Goal: Transaction & Acquisition: Subscribe to service/newsletter

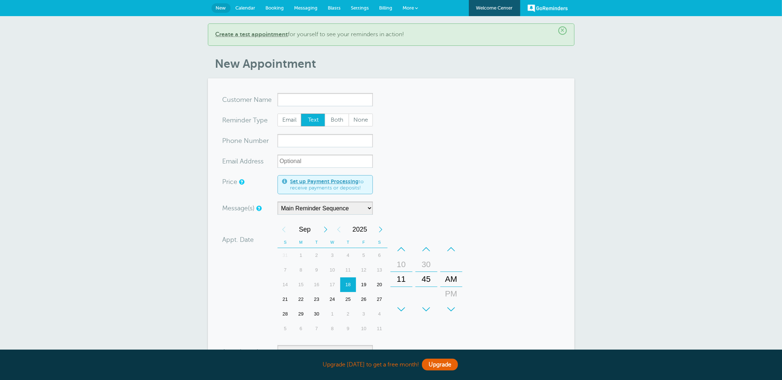
click at [381, 7] on span "Billing" at bounding box center [386, 8] width 13 height 6
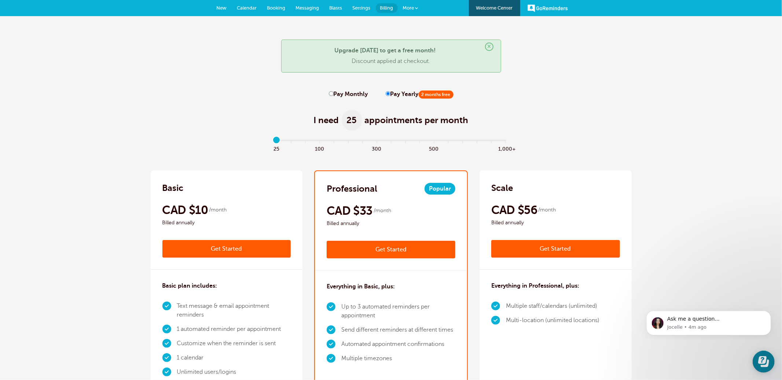
click at [386, 251] on link "Get Started" at bounding box center [391, 250] width 129 height 18
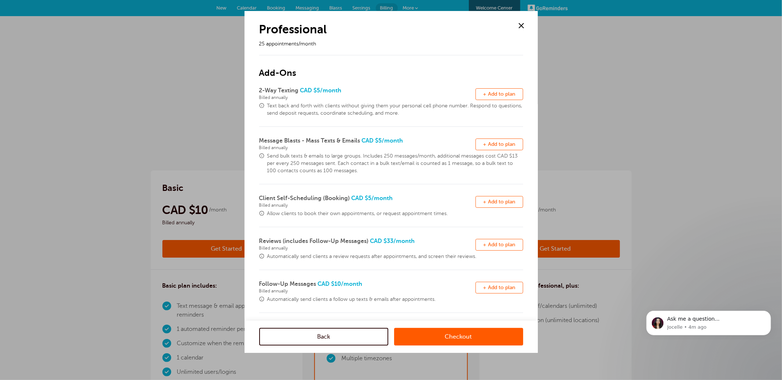
click at [489, 91] on span "+ Add to plan" at bounding box center [500, 94] width 32 height 6
drag, startPoint x: 452, startPoint y: 339, endPoint x: 453, endPoint y: 327, distance: 11.8
click at [452, 339] on link "Checkout" at bounding box center [458, 337] width 129 height 18
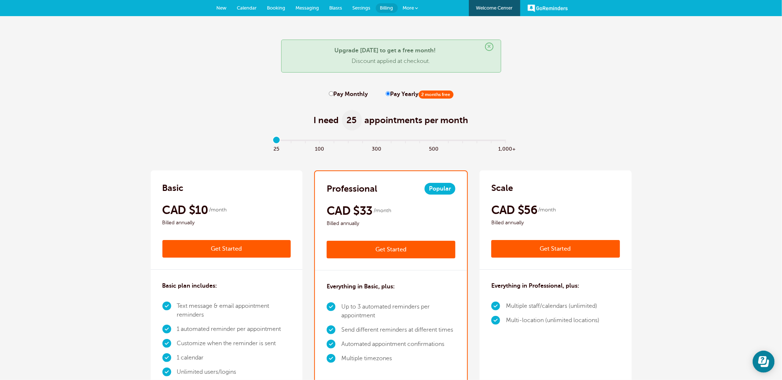
click at [334, 93] on label "Pay Monthly" at bounding box center [348, 94] width 39 height 7
click at [334, 93] on input "Pay Monthly" at bounding box center [331, 93] width 5 height 5
radio input "true"
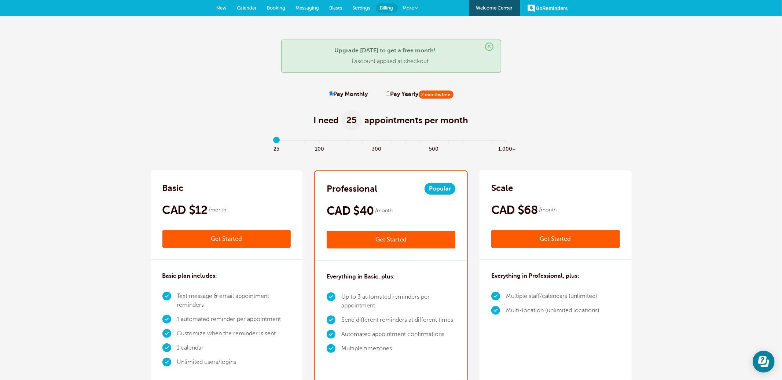
click at [403, 239] on link "Get Started" at bounding box center [391, 240] width 129 height 18
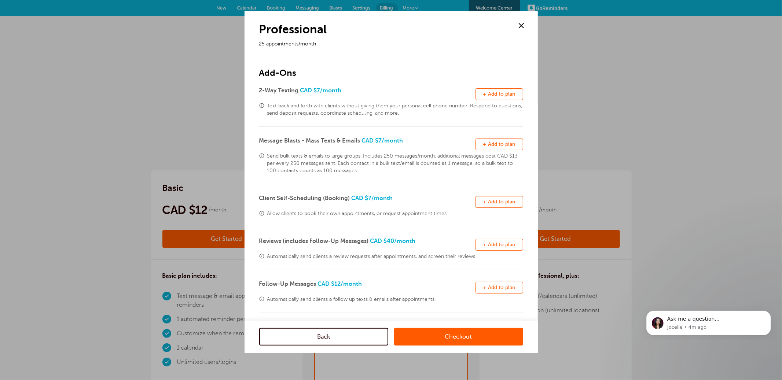
click at [600, 161] on div at bounding box center [391, 190] width 782 height 380
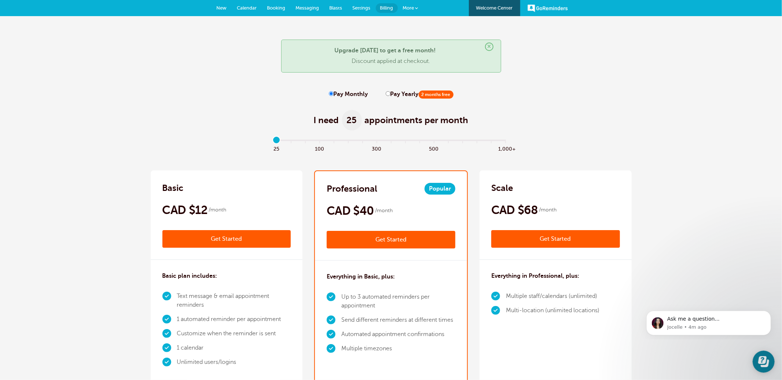
click at [401, 242] on link "Get Started" at bounding box center [391, 240] width 129 height 18
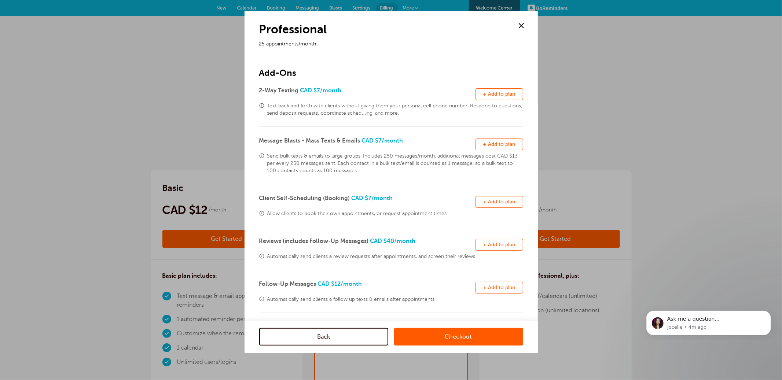
click at [456, 339] on link "Checkout" at bounding box center [458, 337] width 129 height 18
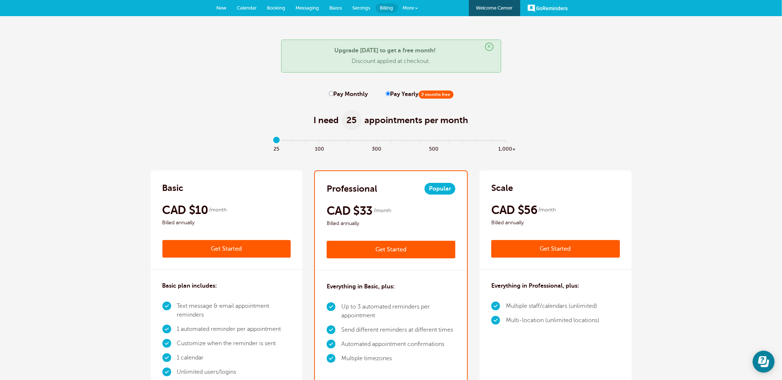
click at [387, 249] on link "Get Started" at bounding box center [391, 250] width 129 height 18
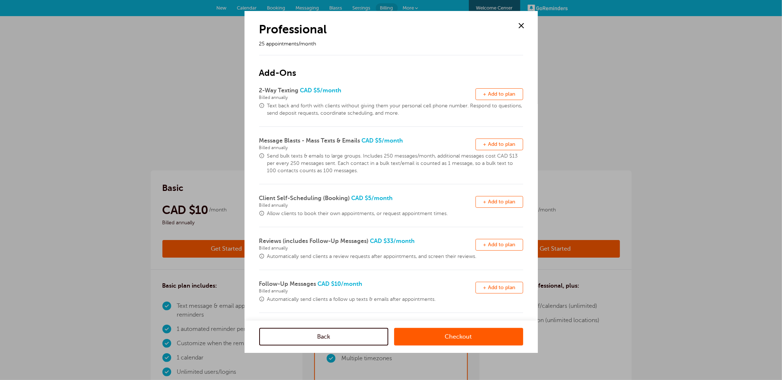
click at [445, 339] on link "Checkout" at bounding box center [458, 337] width 129 height 18
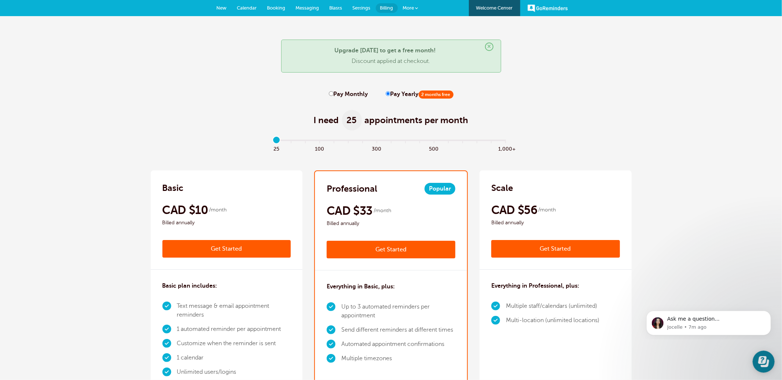
click at [411, 249] on link "Get Started" at bounding box center [391, 250] width 129 height 18
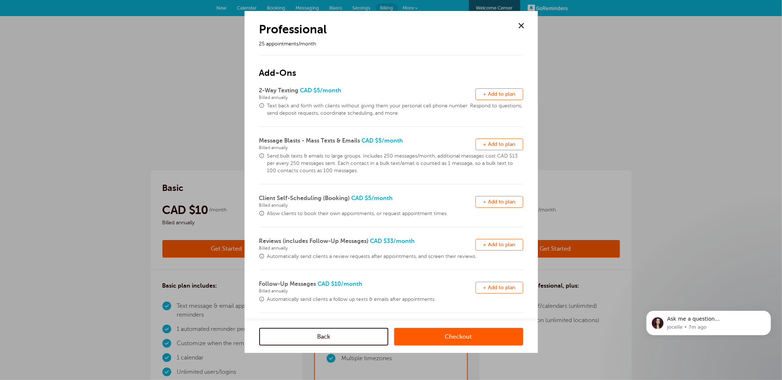
click at [459, 339] on link "Checkout" at bounding box center [458, 337] width 129 height 18
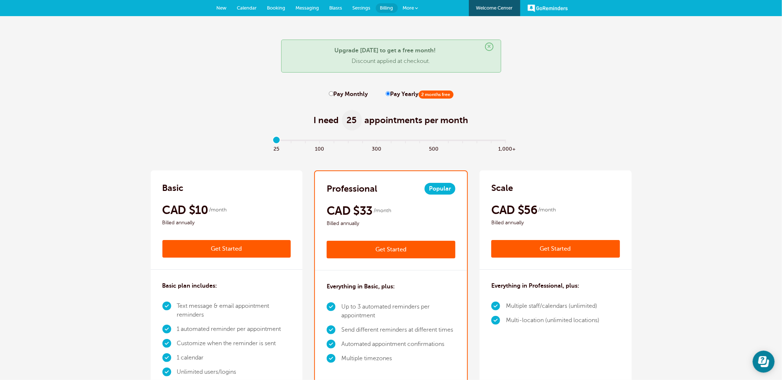
click at [416, 9] on span at bounding box center [417, 8] width 3 height 3
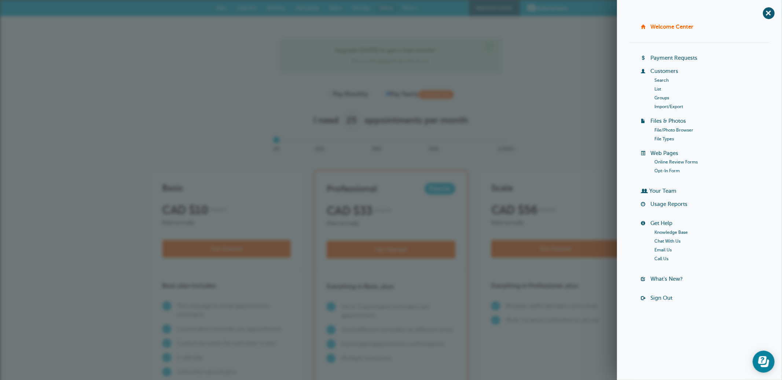
click at [766, 17] on span "+" at bounding box center [769, 13] width 17 height 17
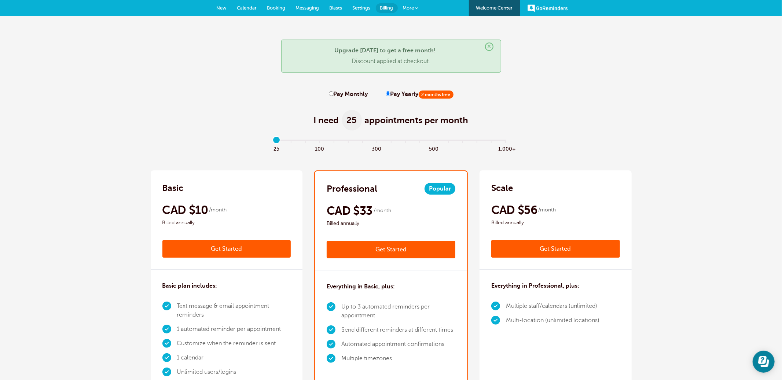
click at [409, 8] on span "More" at bounding box center [408, 8] width 11 height 6
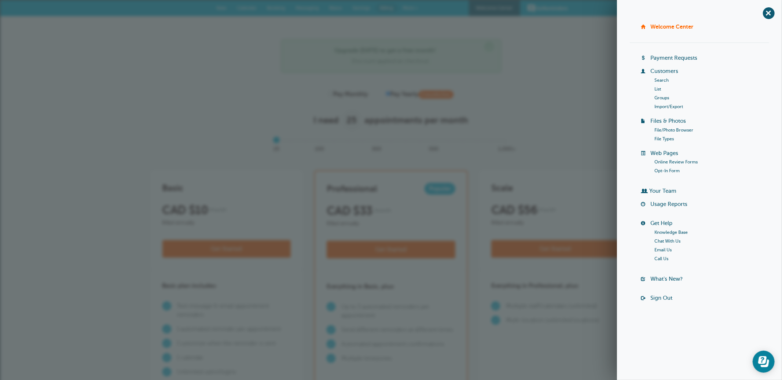
drag, startPoint x: 576, startPoint y: 196, endPoint x: 566, endPoint y: 200, distance: 11.4
click at [576, 196] on div "Scale CAD $68 /month Get Started CAD $56 /month Billed annually Get Started" at bounding box center [556, 220] width 152 height 99
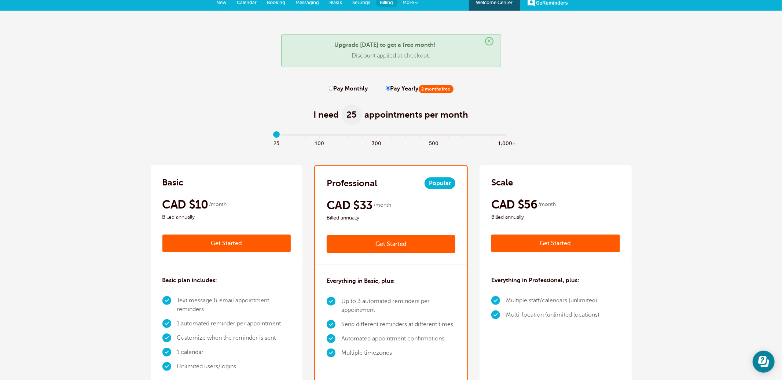
scroll to position [7, 0]
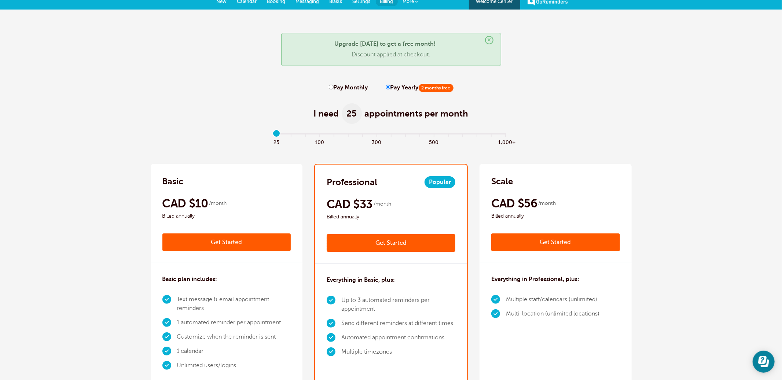
click at [391, 241] on link "Get Started" at bounding box center [391, 243] width 129 height 18
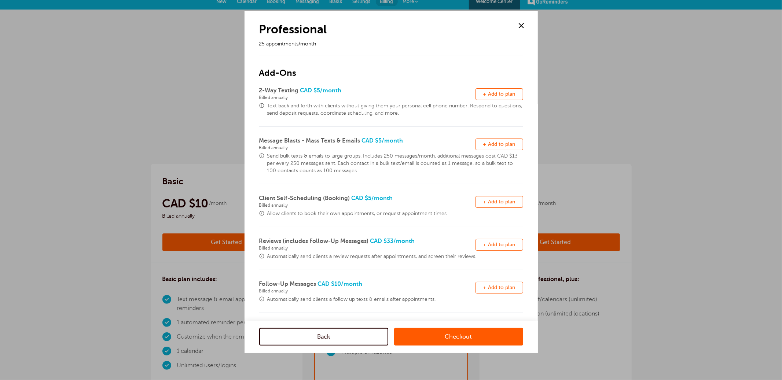
drag, startPoint x: 504, startPoint y: 96, endPoint x: 506, endPoint y: 130, distance: 33.4
click at [504, 96] on span "+ Add to plan" at bounding box center [500, 94] width 32 height 6
click at [504, 147] on button "Remove + Add to plan" at bounding box center [500, 145] width 48 height 12
click at [500, 201] on span "+ Add to plan" at bounding box center [500, 202] width 32 height 6
click at [500, 246] on span "+ Add to plan" at bounding box center [500, 245] width 32 height 6
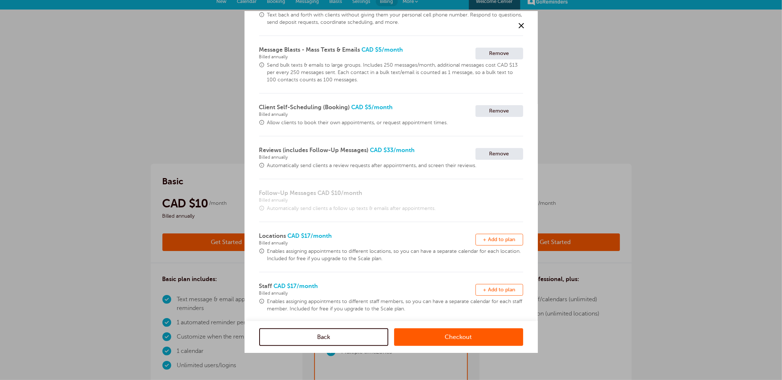
scroll to position [102, 0]
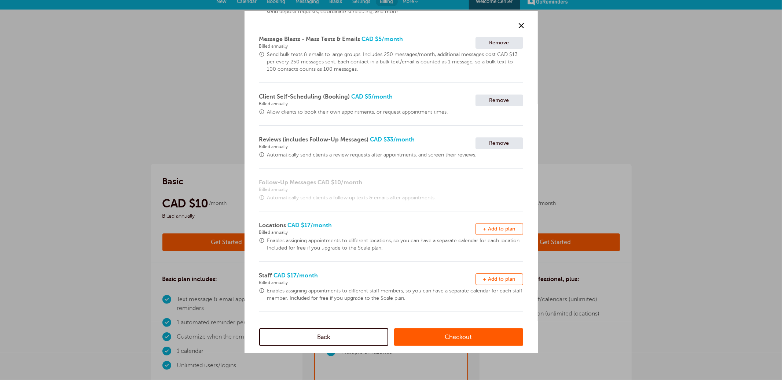
click at [497, 233] on button "Remove + Add to plan" at bounding box center [500, 229] width 48 height 12
click at [494, 279] on span "+ Add to plan" at bounding box center [500, 280] width 32 height 6
drag, startPoint x: 461, startPoint y: 339, endPoint x: 499, endPoint y: 311, distance: 47.0
click at [460, 339] on link "Checkout" at bounding box center [458, 337] width 129 height 18
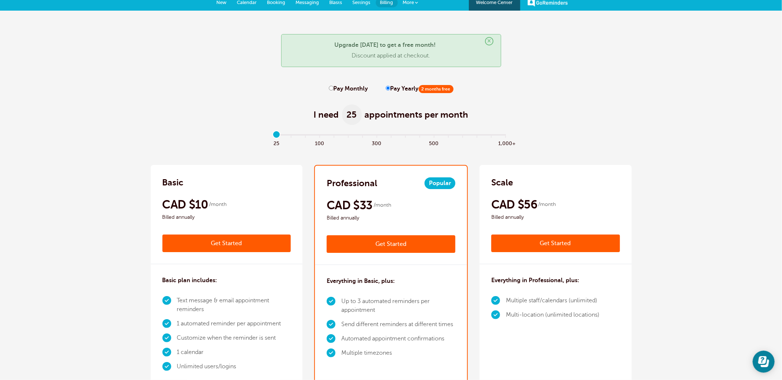
click at [333, 88] on input "Pay Monthly" at bounding box center [331, 88] width 5 height 5
radio input "true"
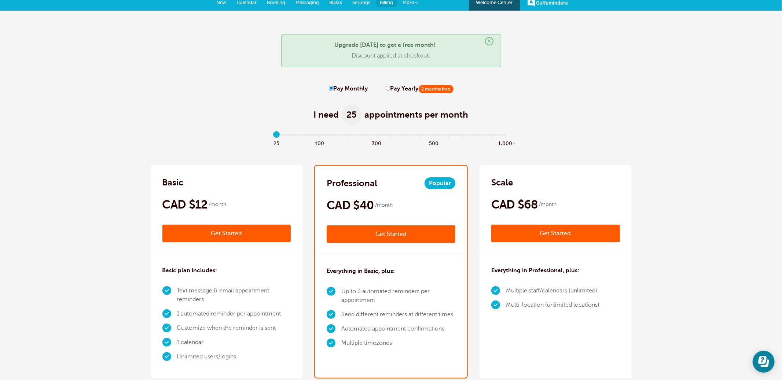
click at [386, 88] on input "Pay Yearly 2 months free" at bounding box center [388, 88] width 5 height 5
radio input "true"
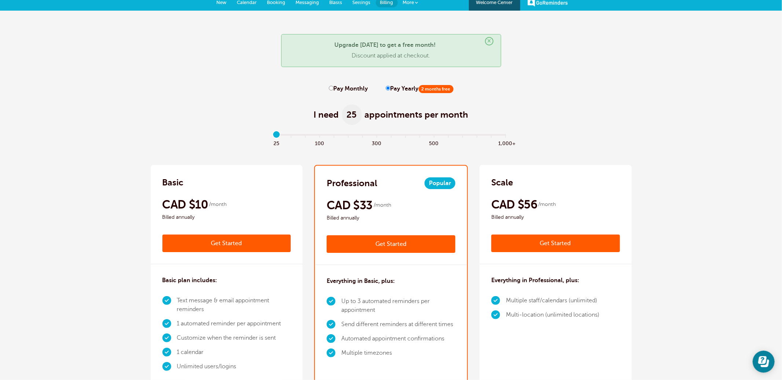
click at [551, 247] on link "Get Started" at bounding box center [556, 244] width 129 height 18
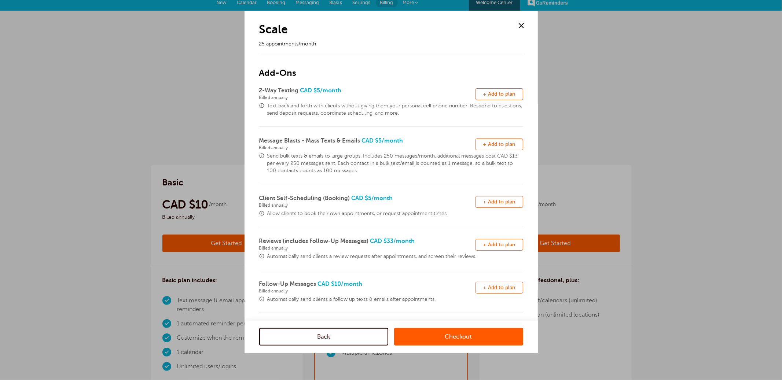
drag, startPoint x: 523, startPoint y: 24, endPoint x: 489, endPoint y: 70, distance: 57.9
click at [523, 24] on span at bounding box center [521, 25] width 11 height 11
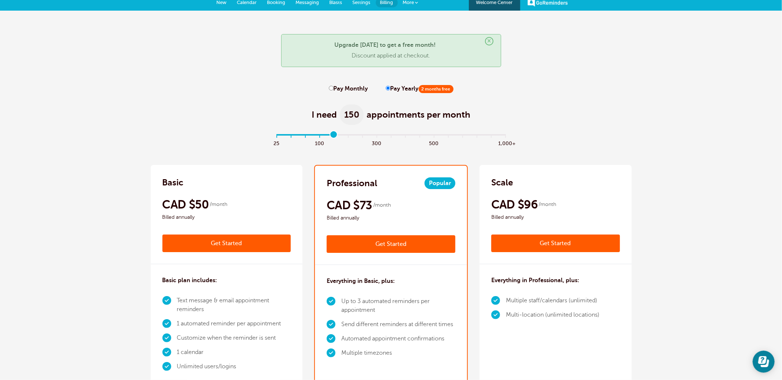
type input "4"
click at [338, 136] on input "range" at bounding box center [391, 135] width 237 height 1
click at [523, 241] on link "Get Started" at bounding box center [556, 244] width 129 height 18
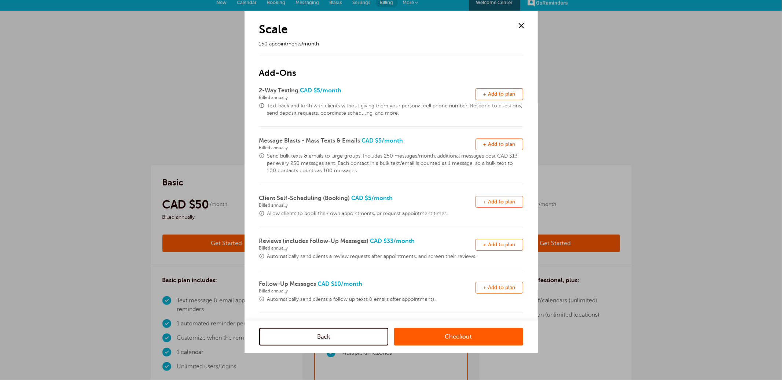
click at [462, 343] on link "Checkout" at bounding box center [458, 337] width 129 height 18
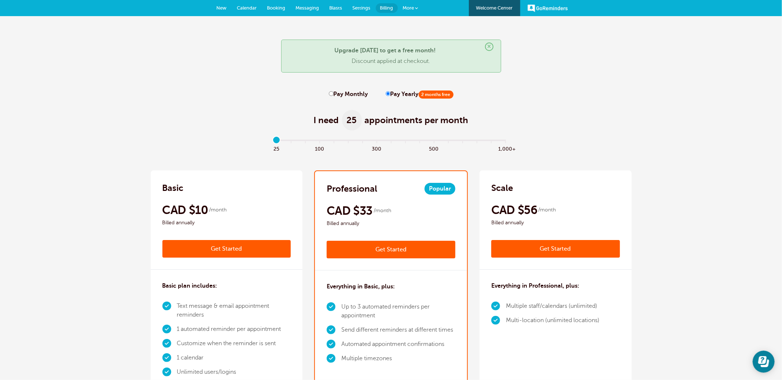
click at [421, 7] on link "More" at bounding box center [411, 8] width 26 height 17
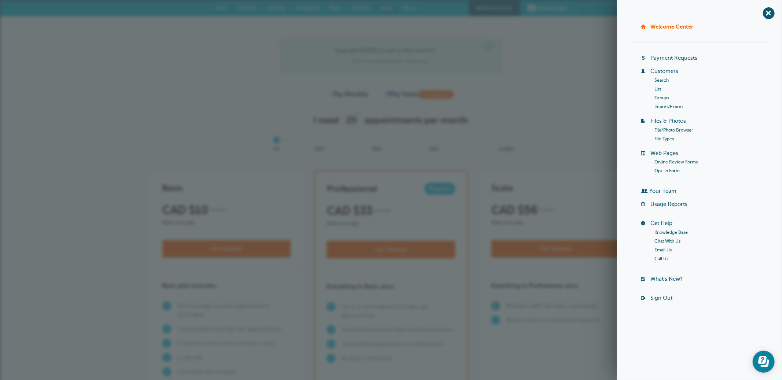
click at [665, 297] on link "Sign Out" at bounding box center [662, 298] width 22 height 6
